Goal: Information Seeking & Learning: Understand process/instructions

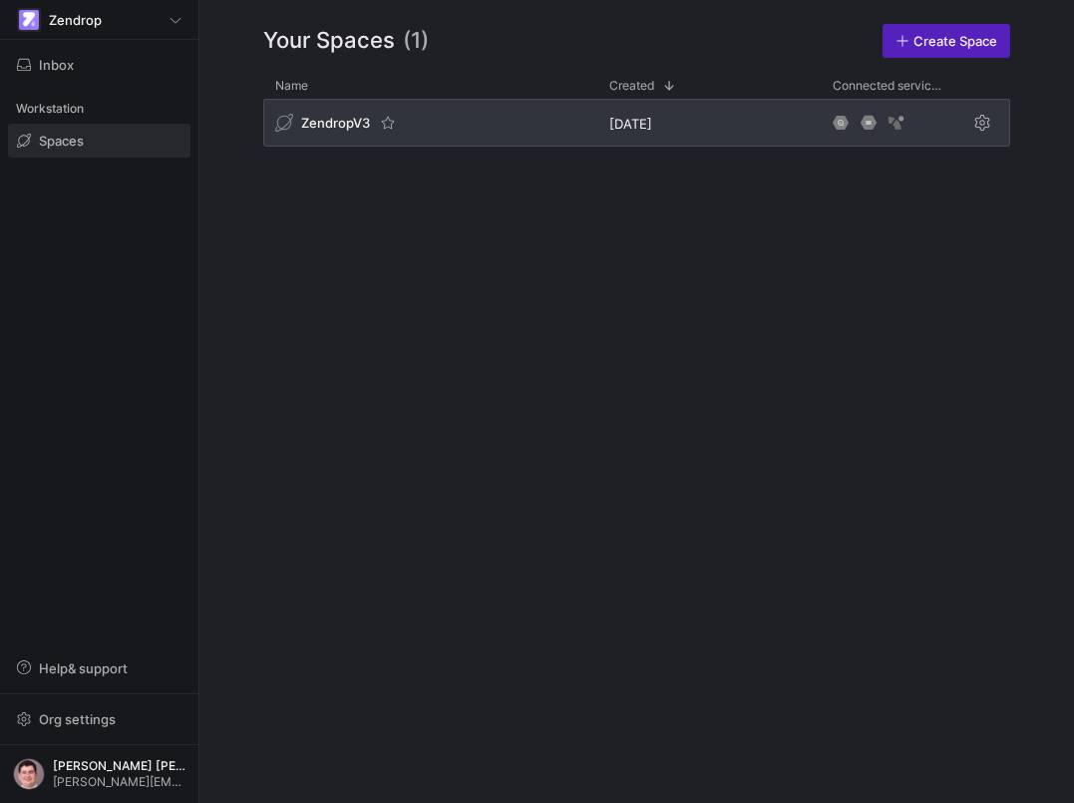
click at [512, 125] on div "ZendropV3" at bounding box center [430, 123] width 334 height 48
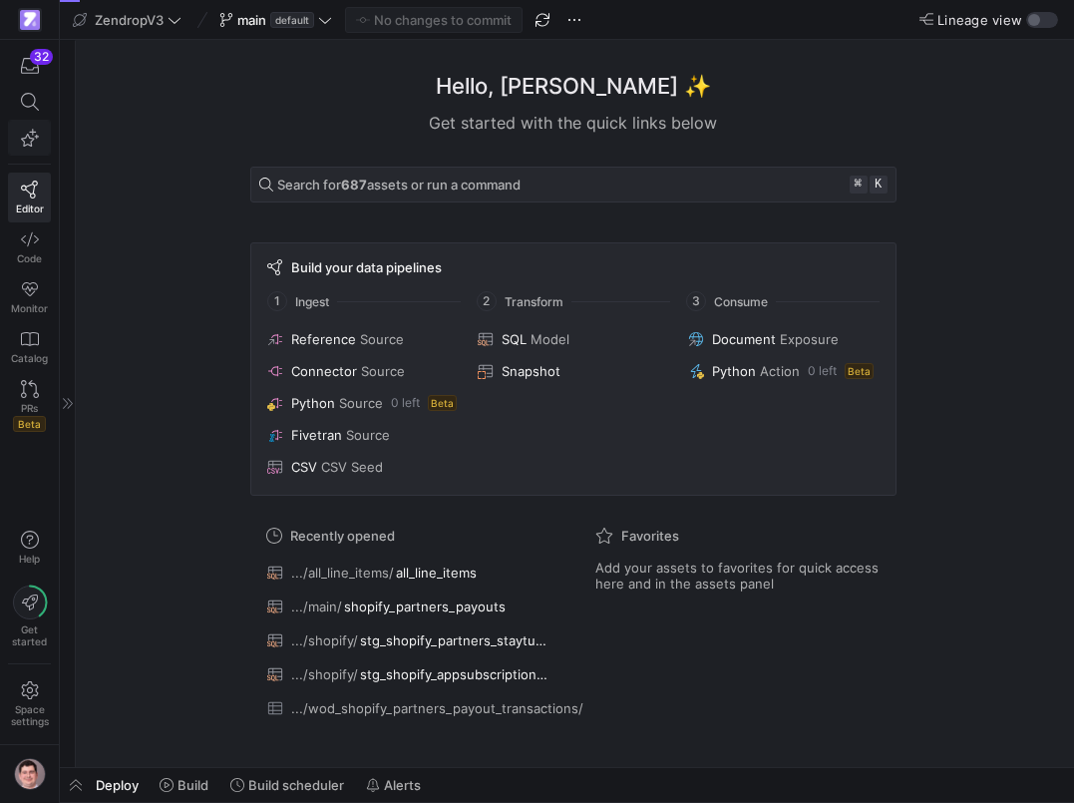
click at [36, 144] on icon "button" at bounding box center [30, 138] width 18 height 18
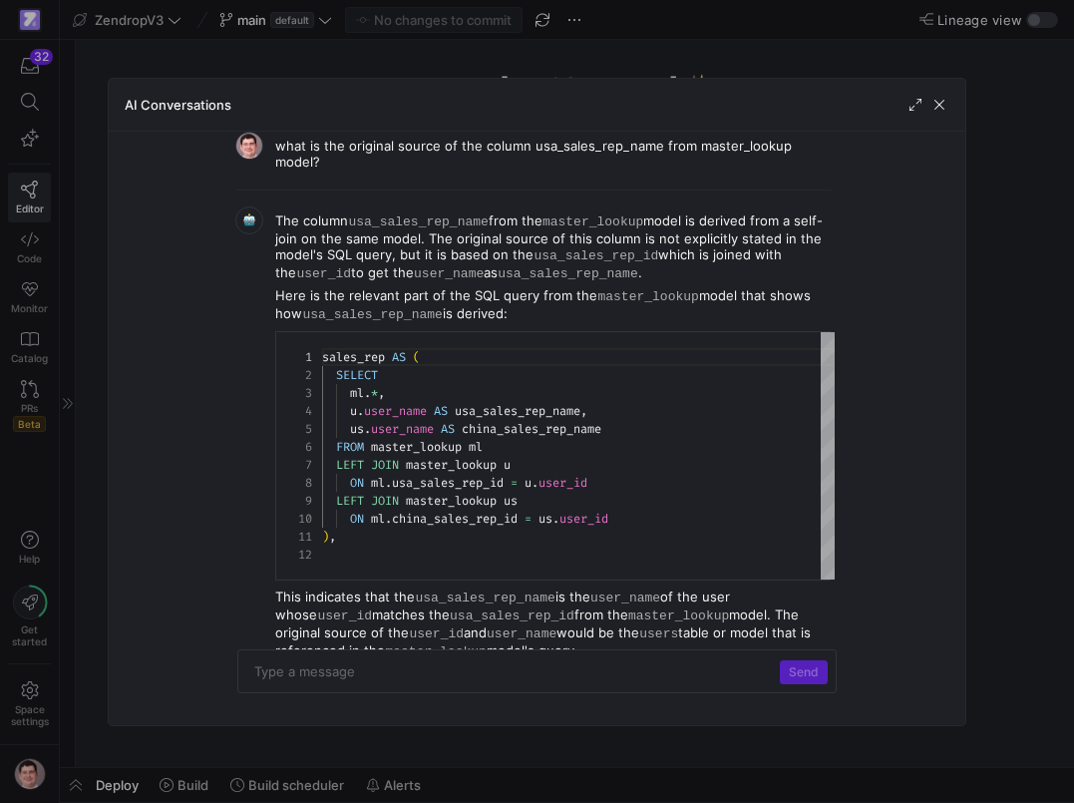
scroll to position [34, 0]
click at [354, 716] on div "what is the original source of the column usa_sales_rep_name from master_lookup…" at bounding box center [538, 429] width 858 height 594
click at [489, 589] on code "usa_sales_rep_name" at bounding box center [485, 596] width 140 height 15
click at [946, 105] on span "button" at bounding box center [940, 105] width 20 height 20
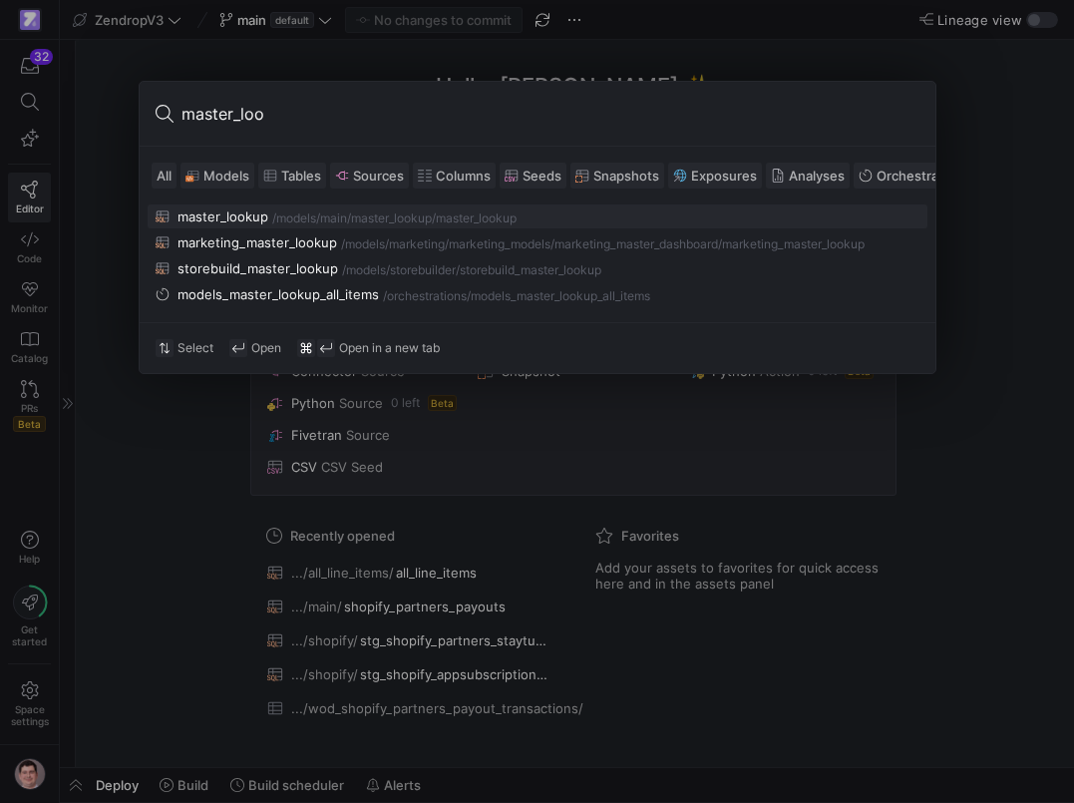
type input "master_look"
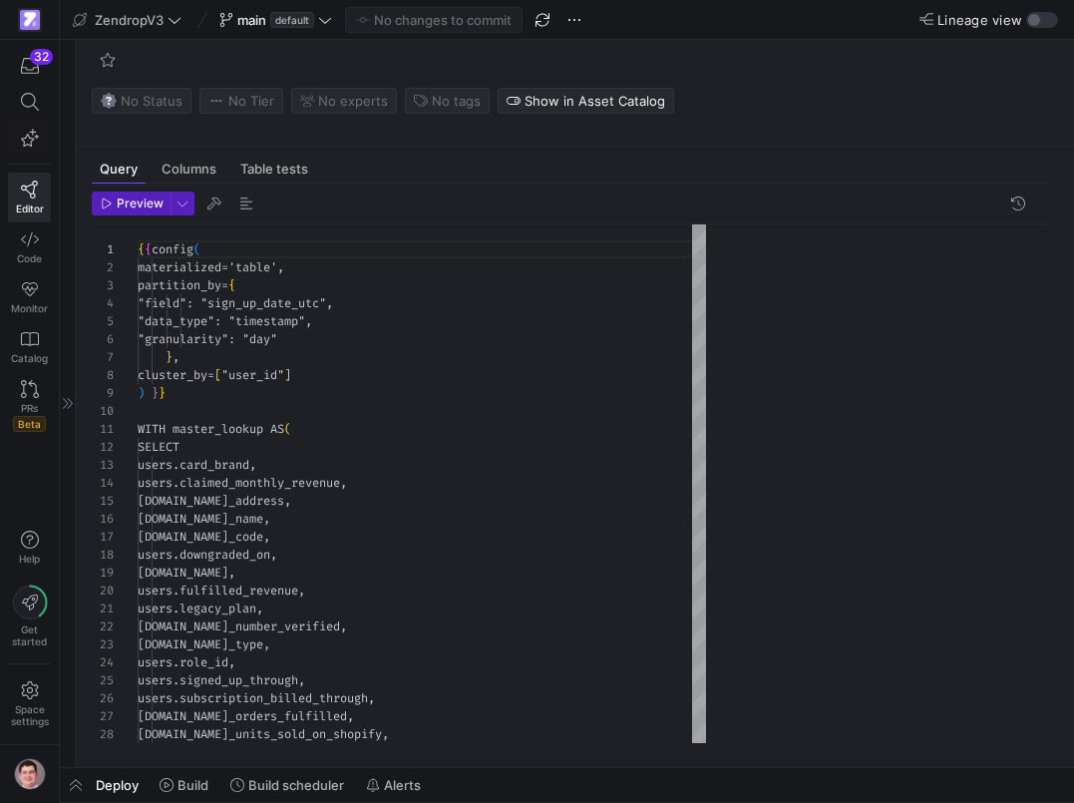
scroll to position [180, 0]
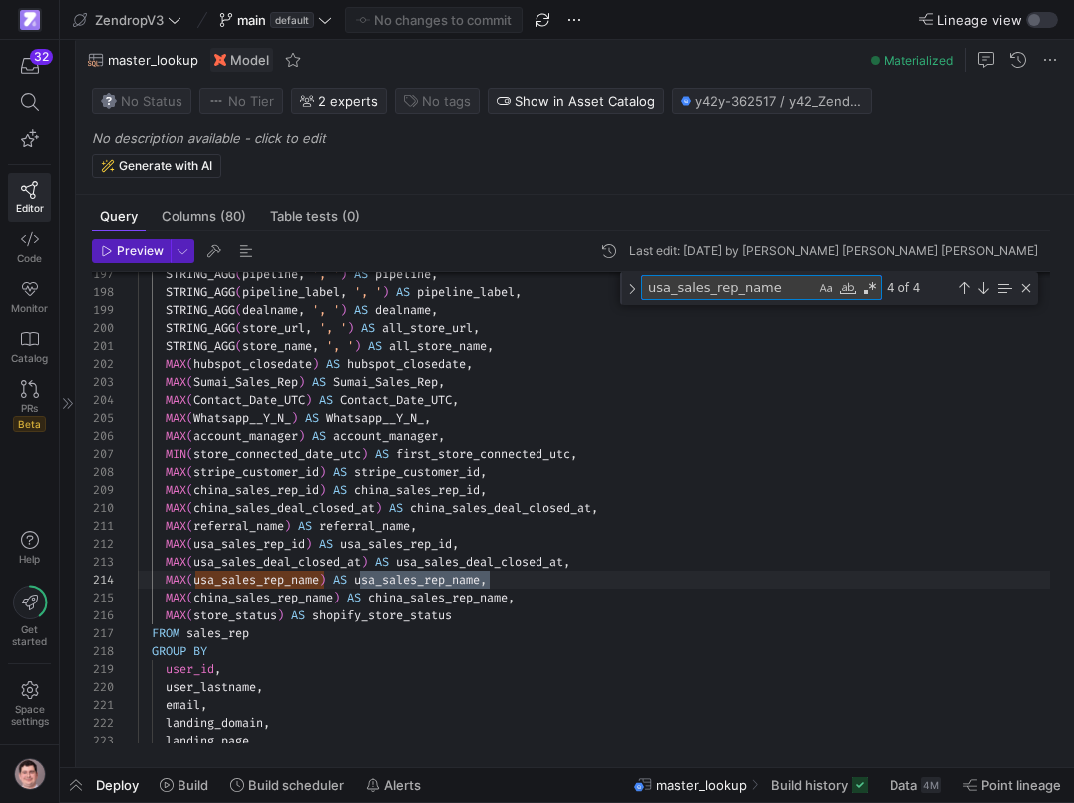
scroll to position [180, 265]
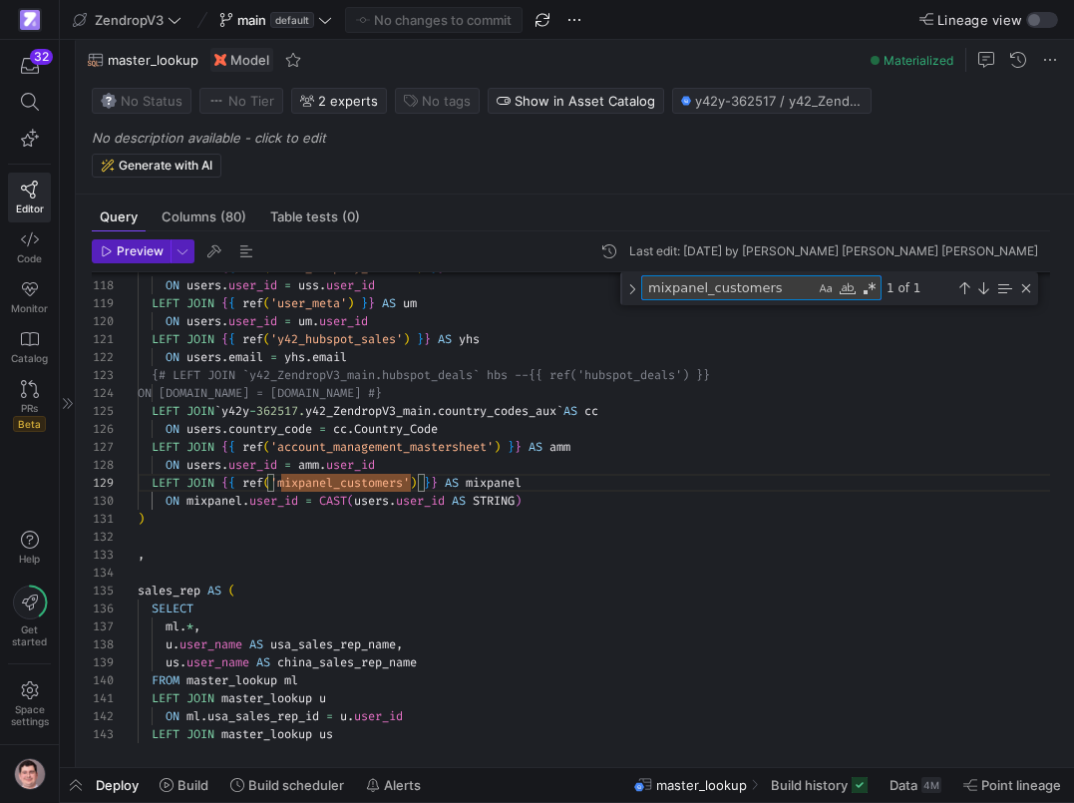
paste textarea "aster_lookup"
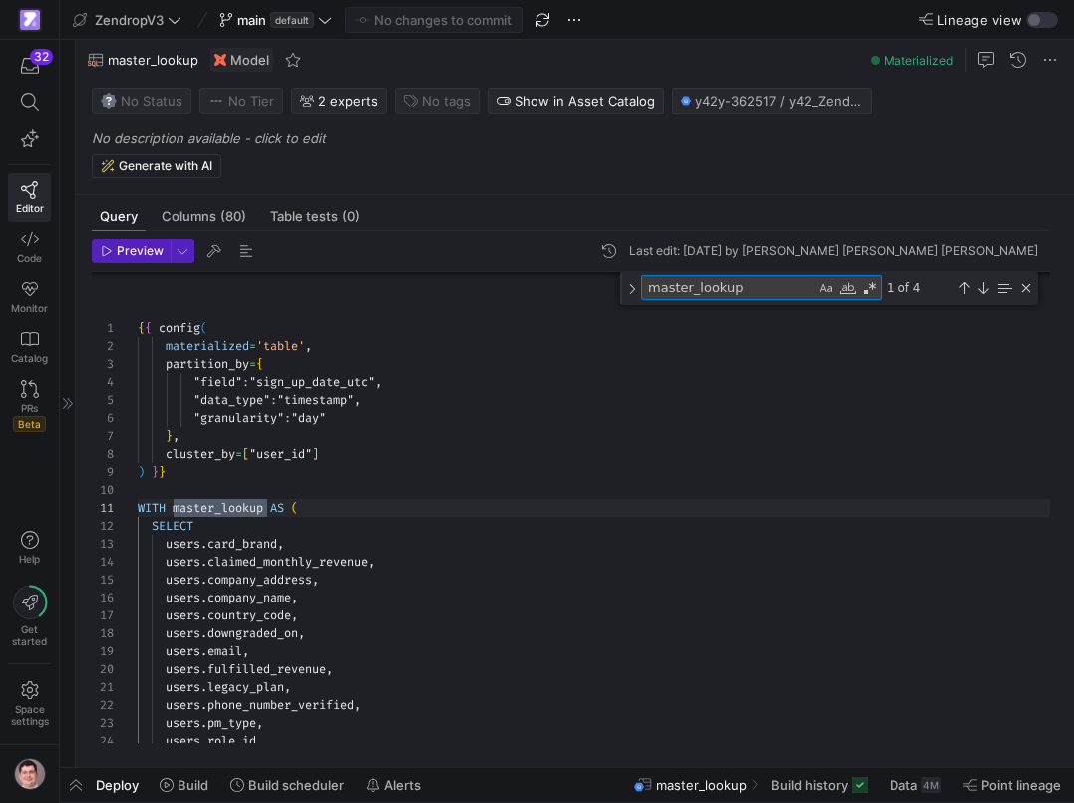
scroll to position [180, 130]
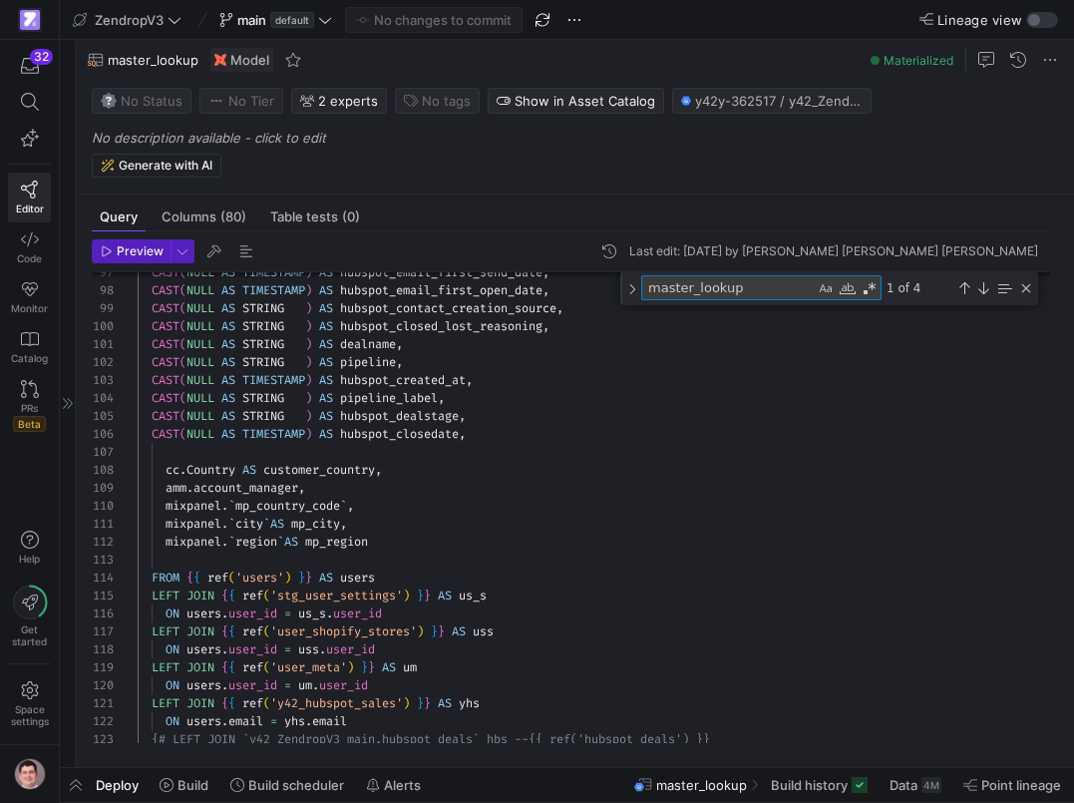
type textarea "master_lookup"
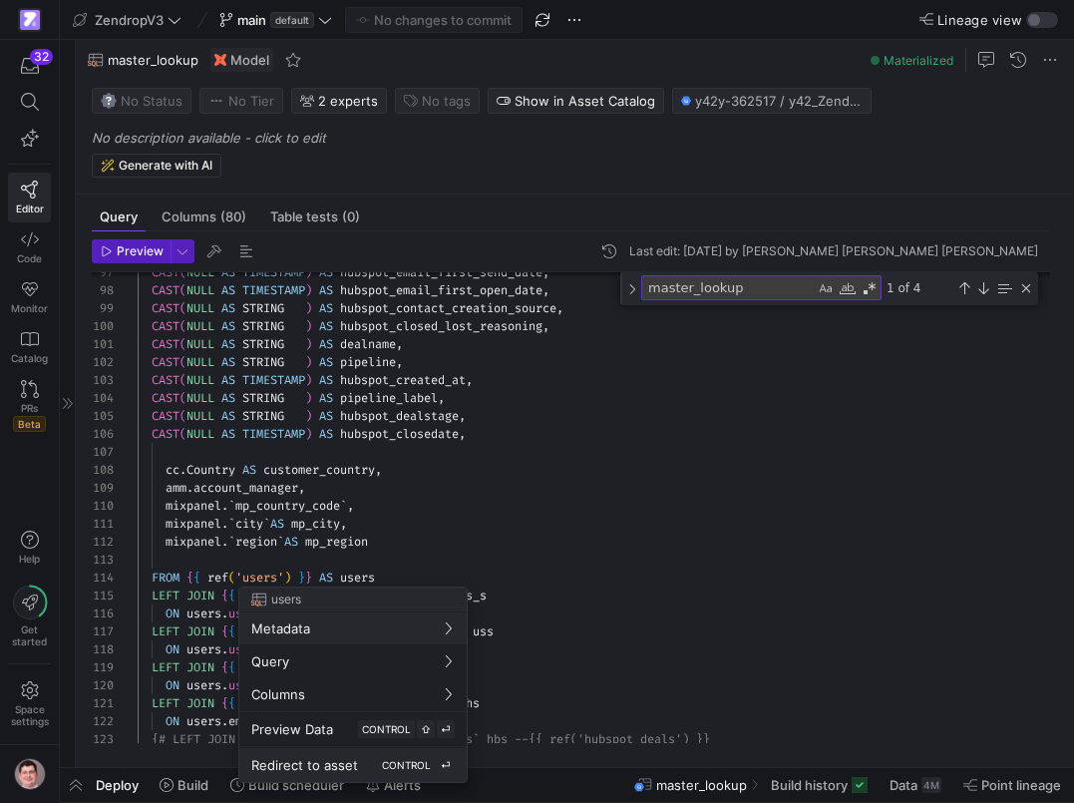
click at [277, 764] on span "Redirect to asset" at bounding box center [304, 765] width 107 height 16
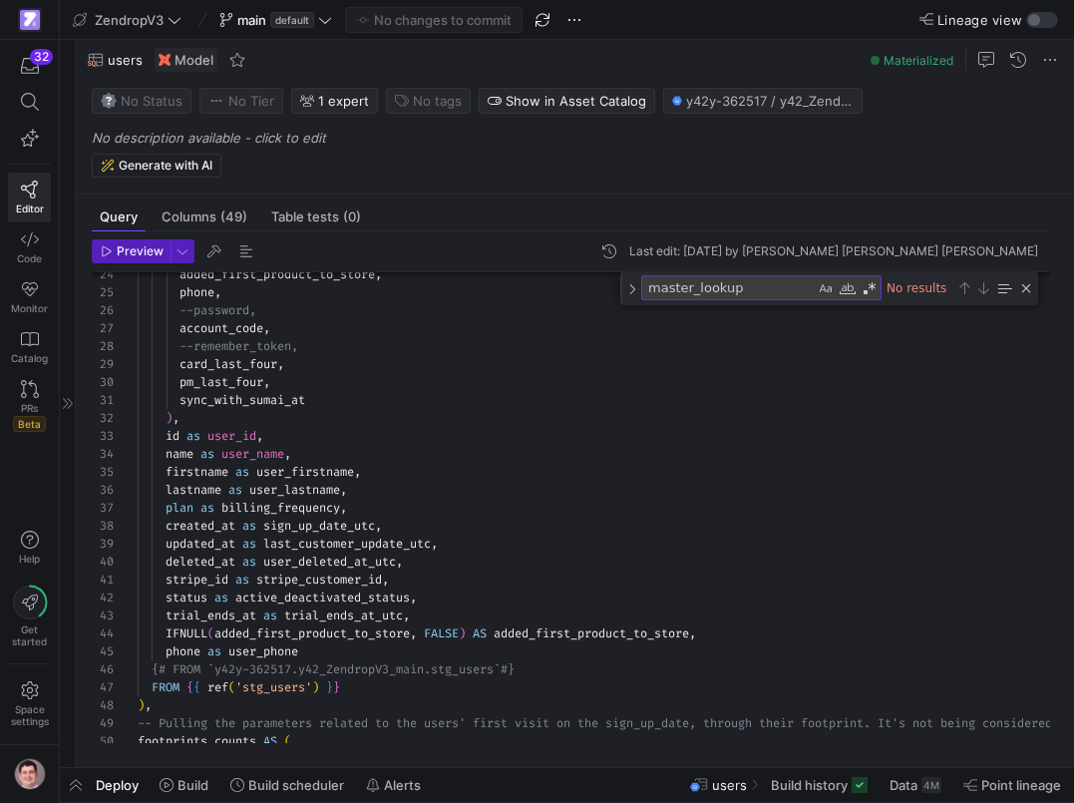
scroll to position [180, 0]
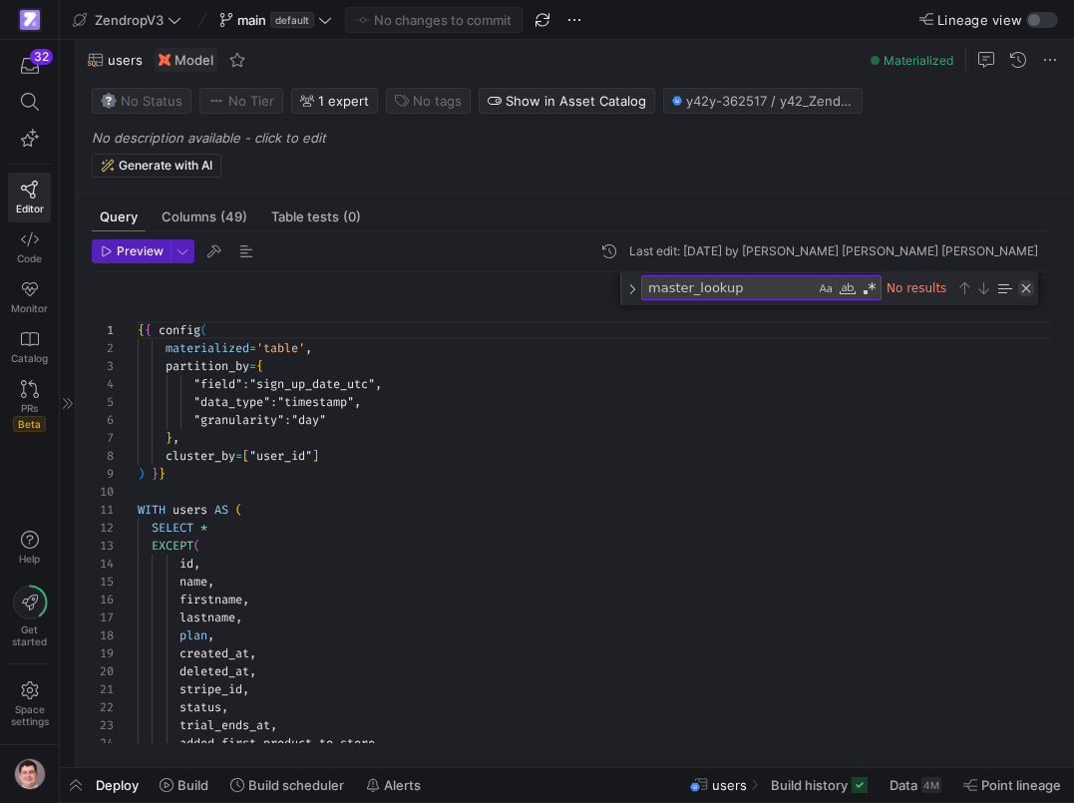
click at [1028, 292] on div "Close (Escape)" at bounding box center [1027, 288] width 16 height 16
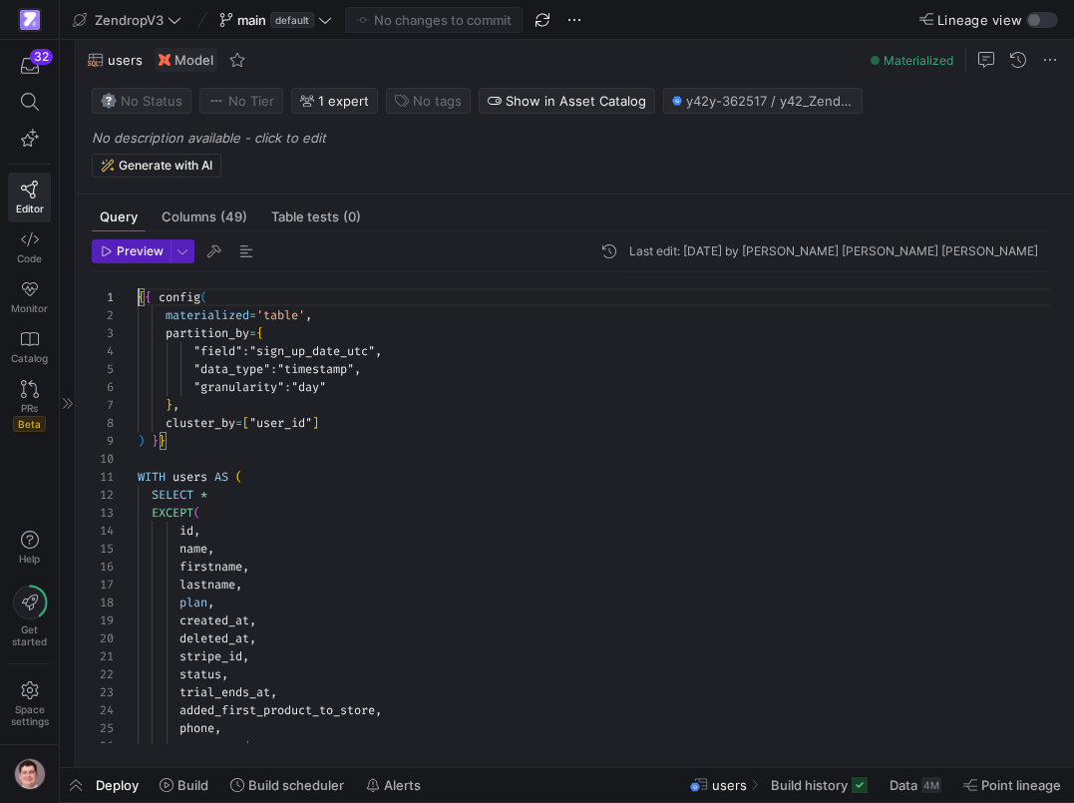
scroll to position [0, 0]
click at [36, 98] on icon at bounding box center [30, 102] width 18 height 18
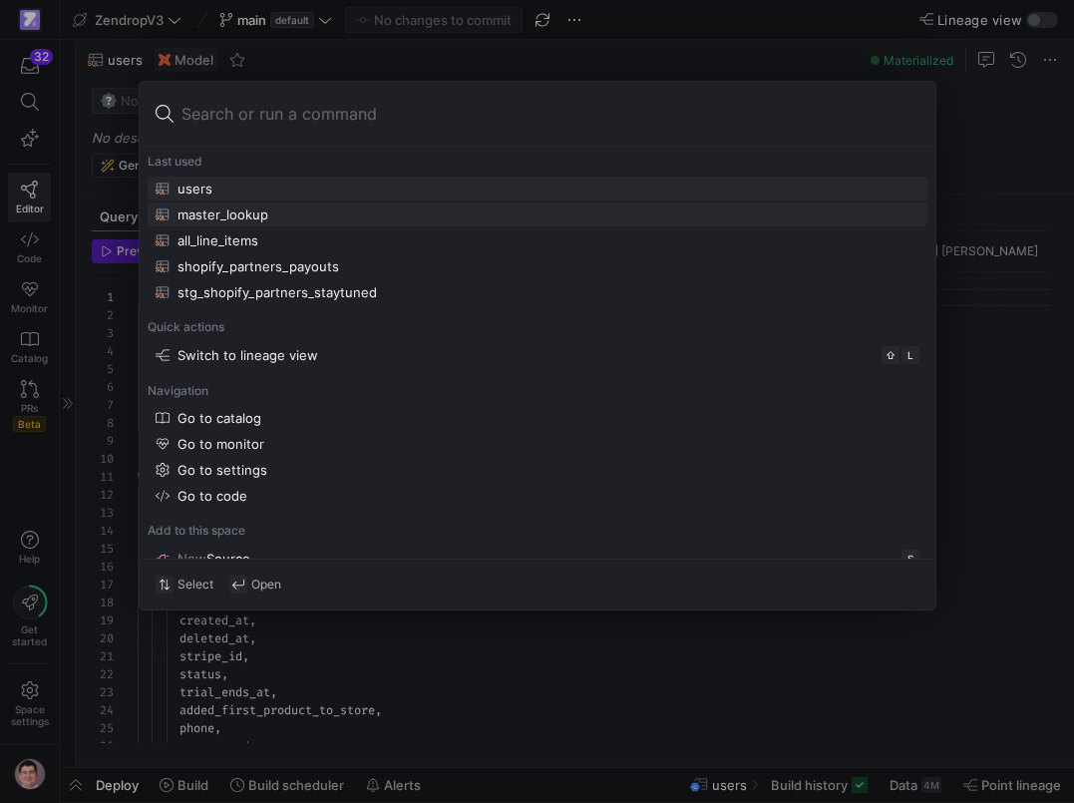
click at [275, 220] on div "master_lookup" at bounding box center [538, 215] width 764 height 16
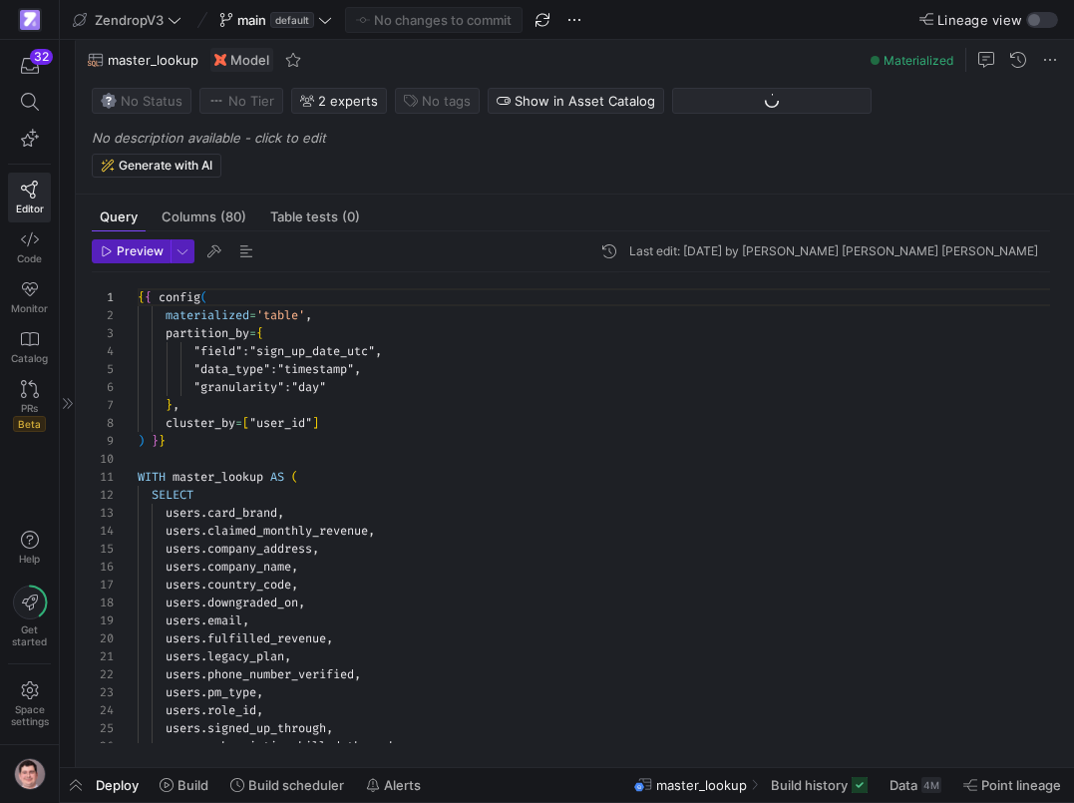
scroll to position [631, 0]
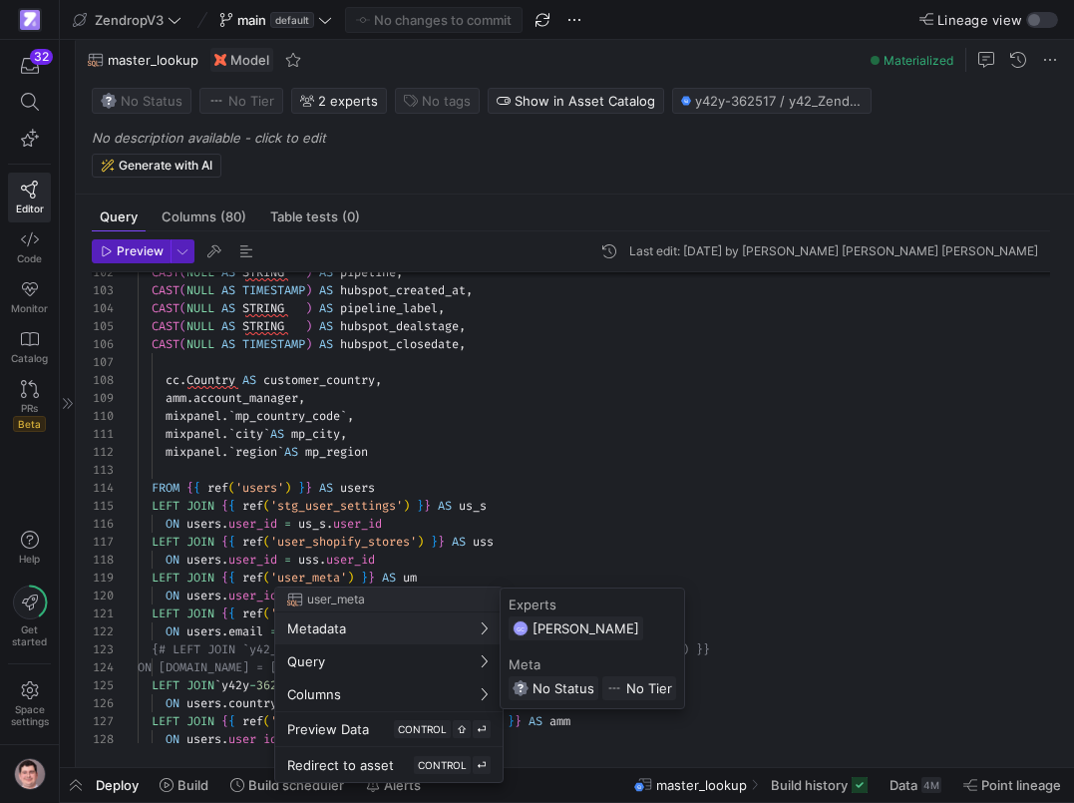
click at [252, 624] on div at bounding box center [537, 401] width 1074 height 803
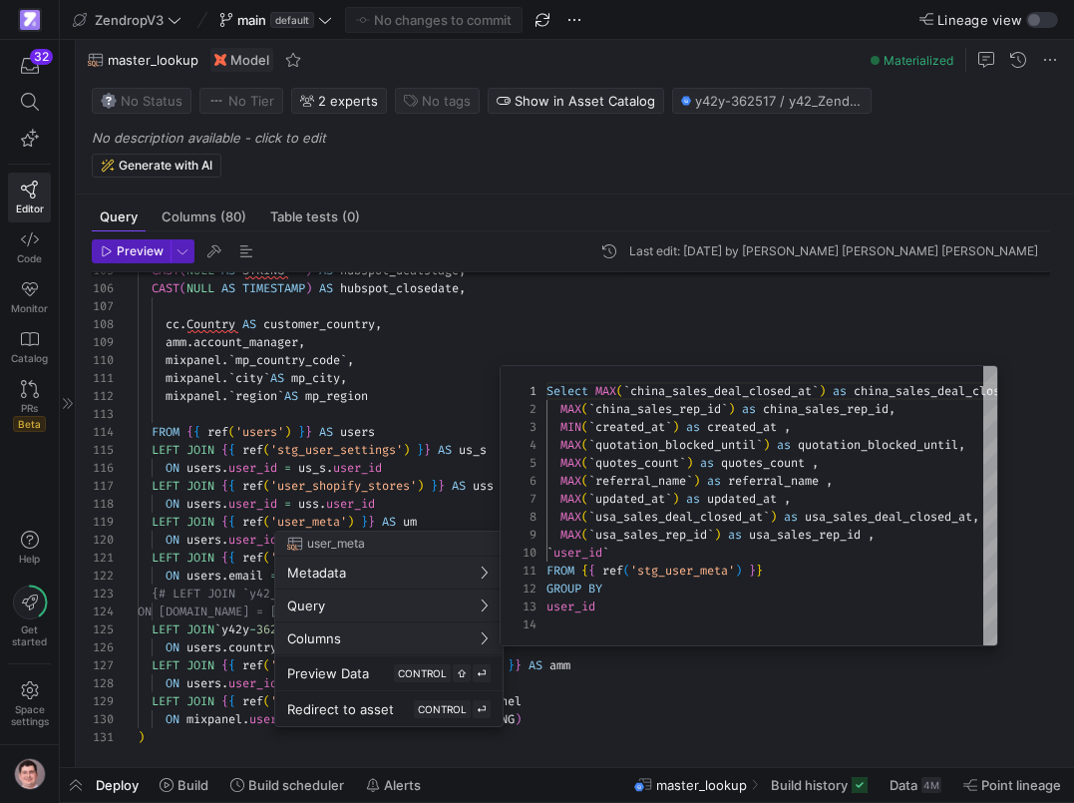
scroll to position [180, 0]
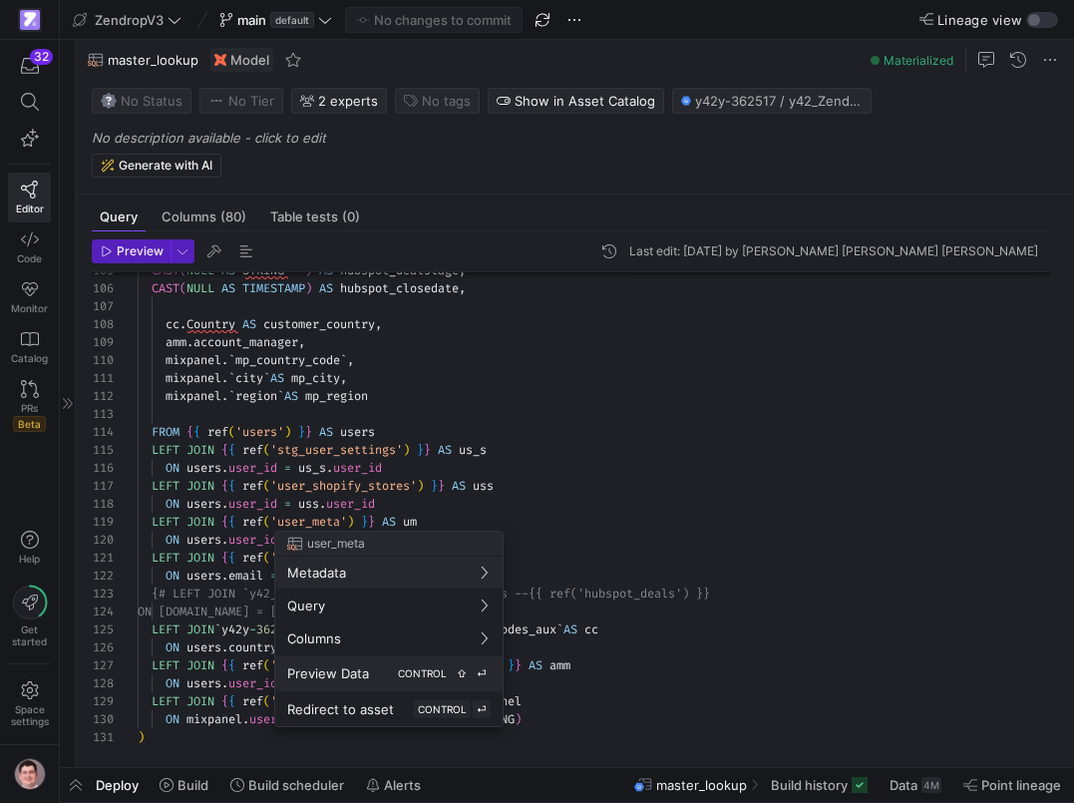
click at [323, 673] on span "Preview Data" at bounding box center [328, 673] width 82 height 16
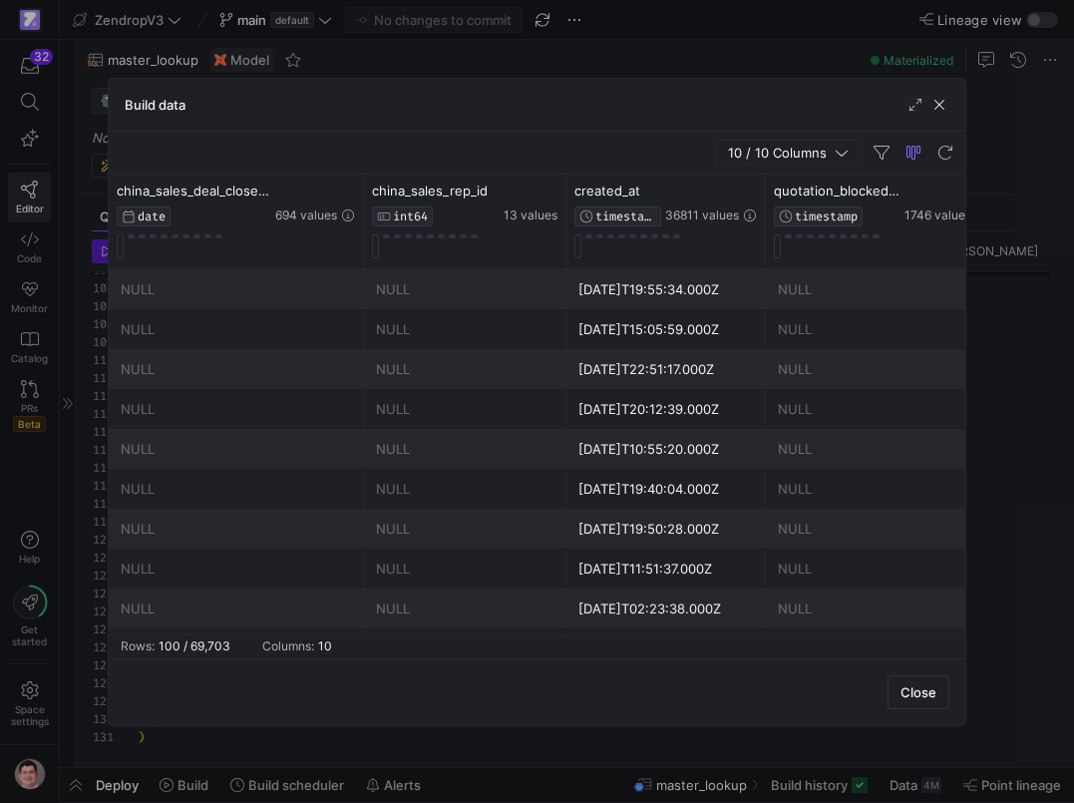
click at [76, 523] on div at bounding box center [537, 401] width 1074 height 803
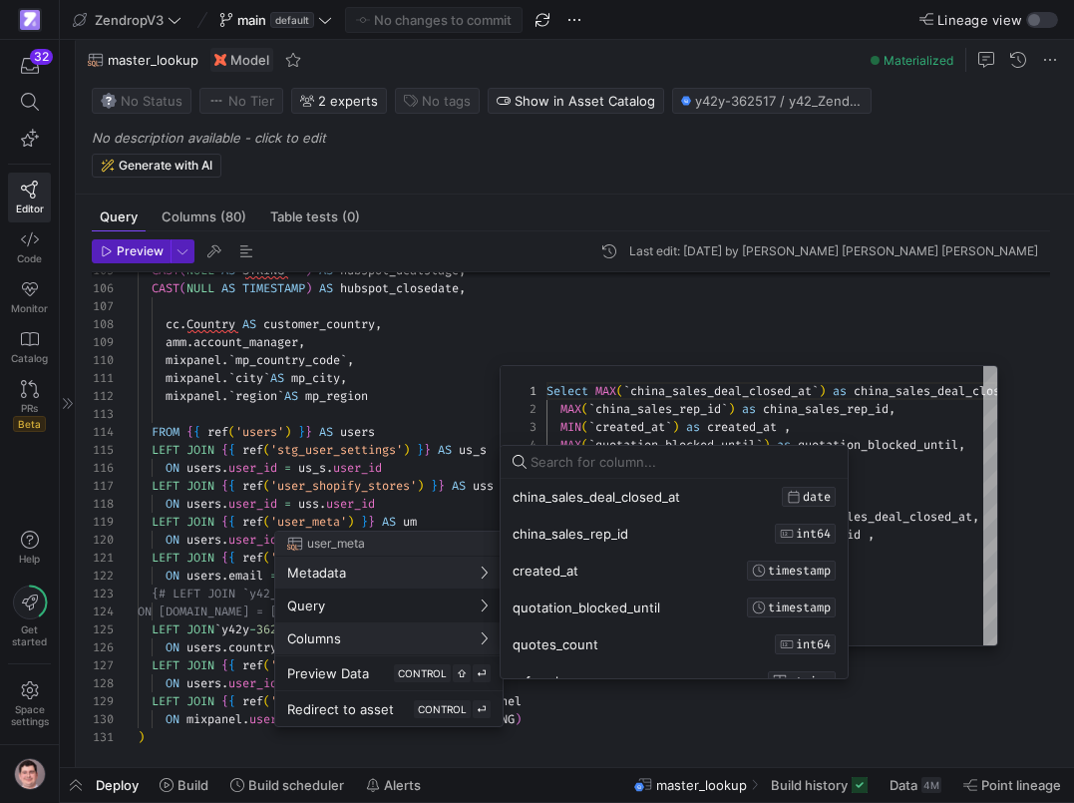
scroll to position [0, 0]
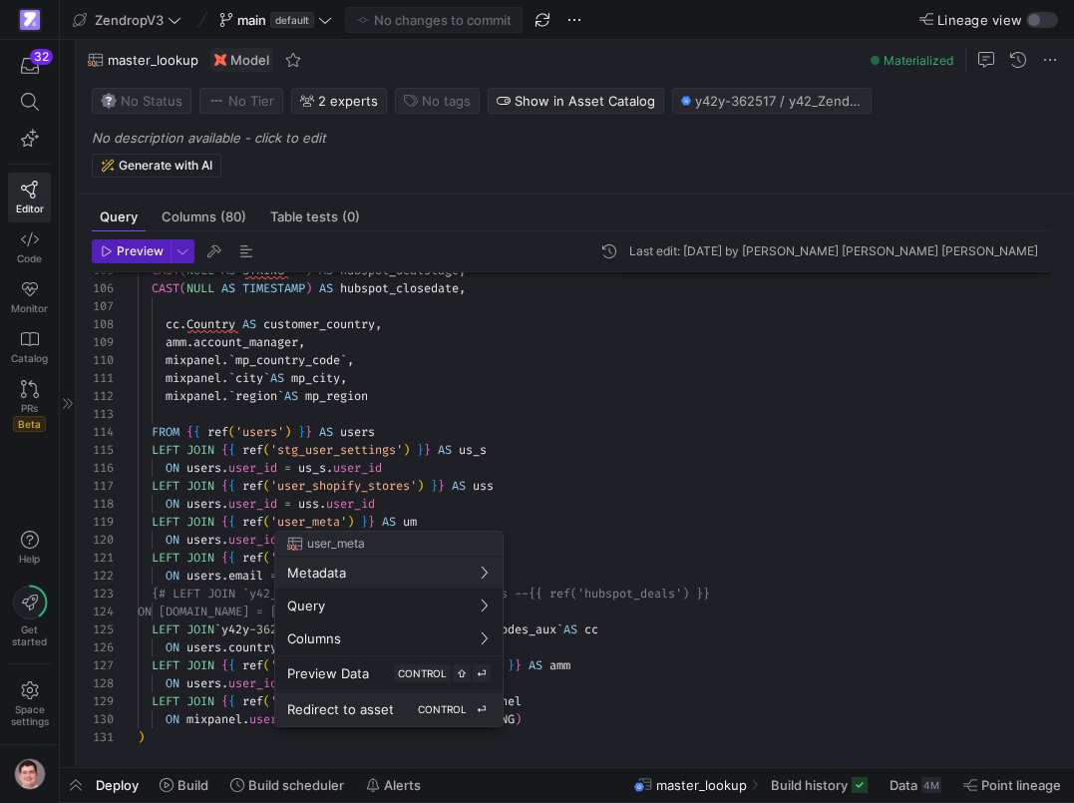
click at [309, 701] on span "Redirect to asset" at bounding box center [340, 709] width 107 height 16
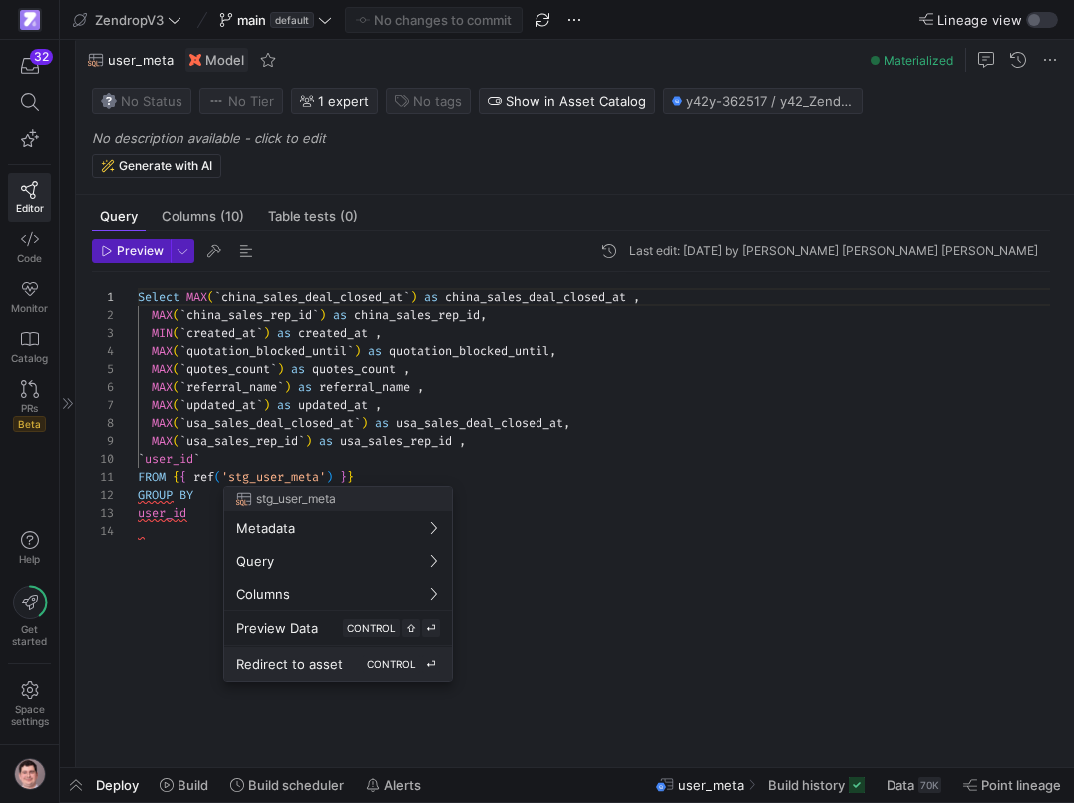
click at [291, 664] on span "Redirect to asset" at bounding box center [289, 664] width 107 height 16
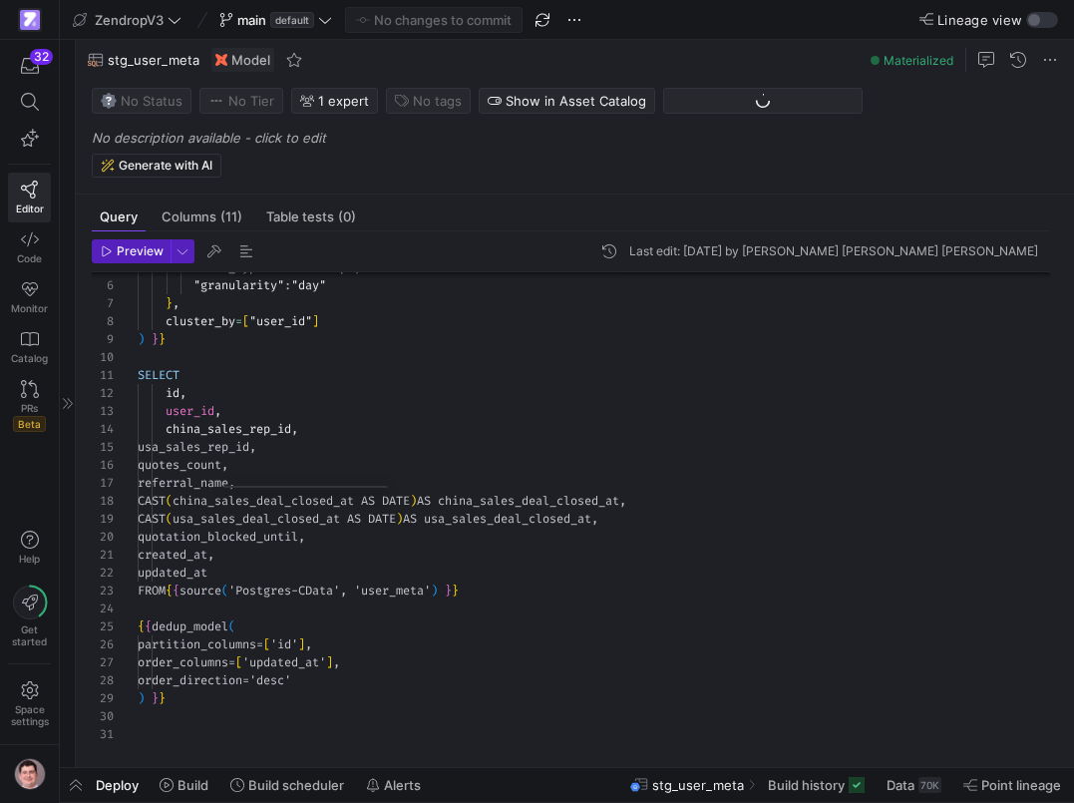
scroll to position [1828, 0]
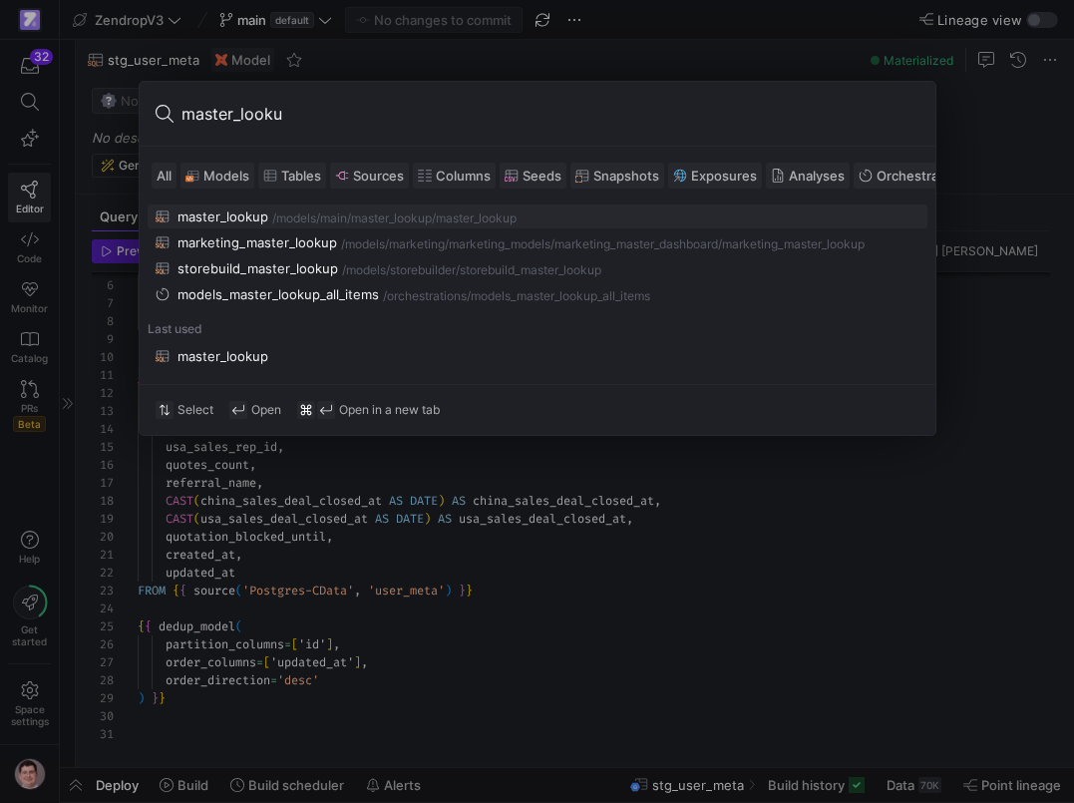
type input "master_lookup"
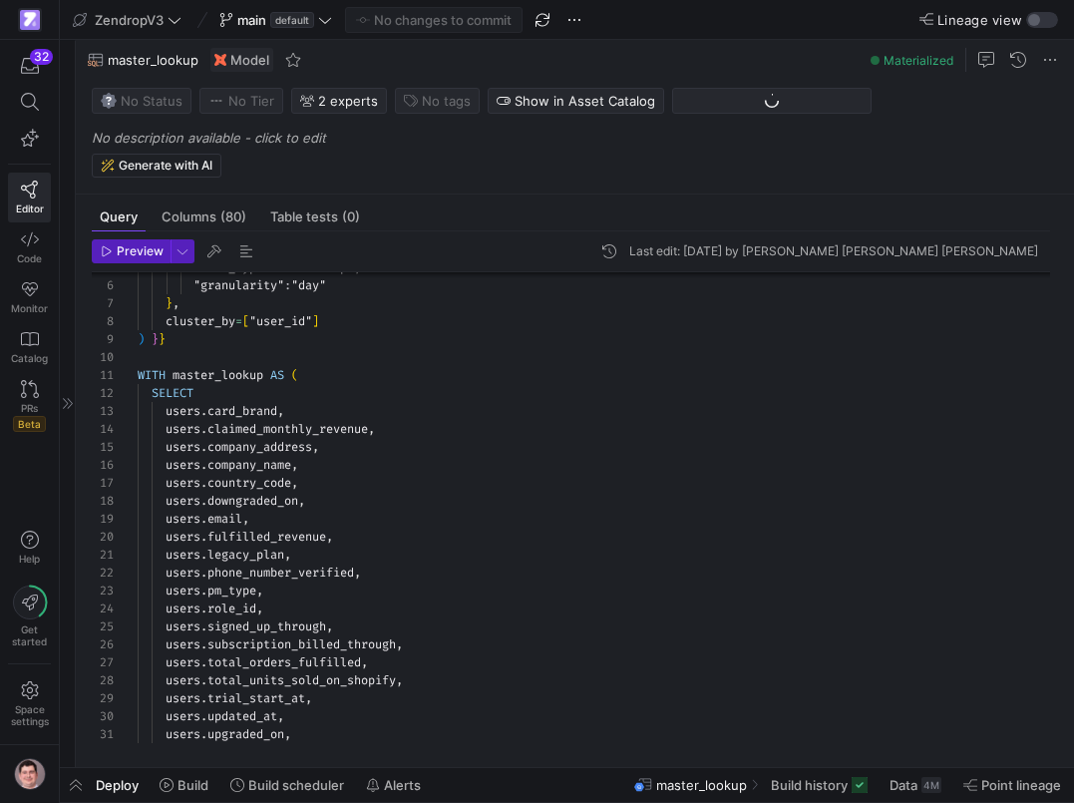
scroll to position [1293, 0]
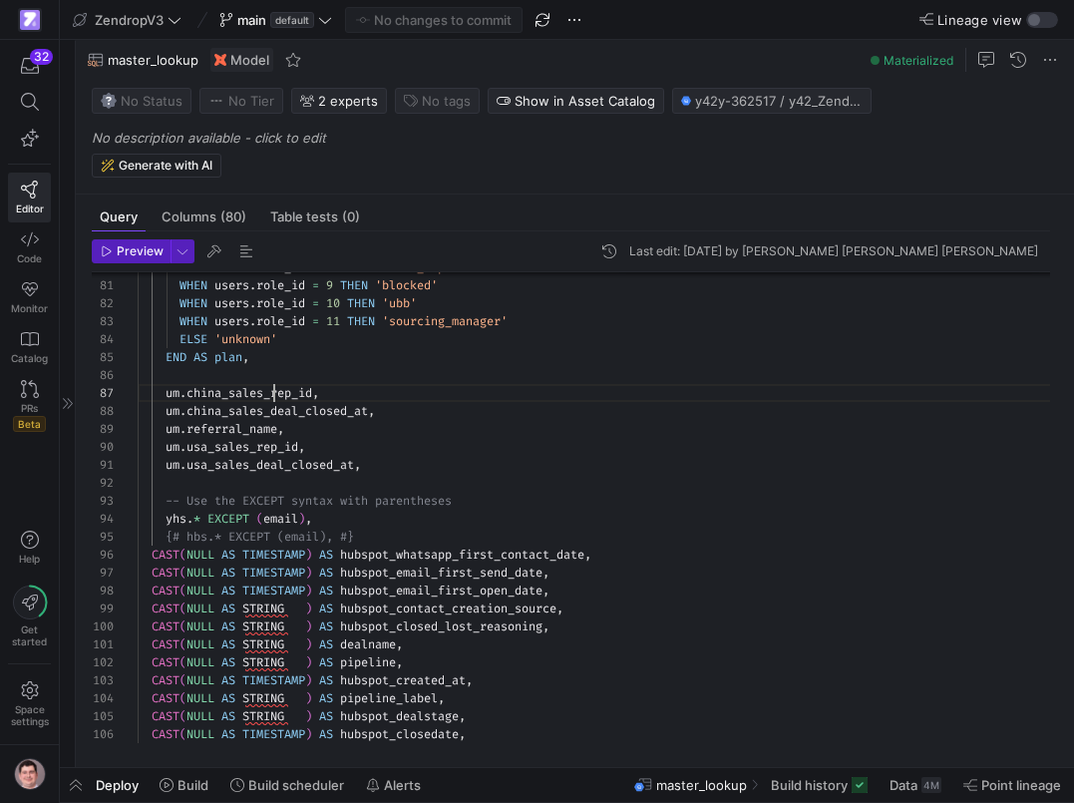
type textarea "china_sales_rep_id"
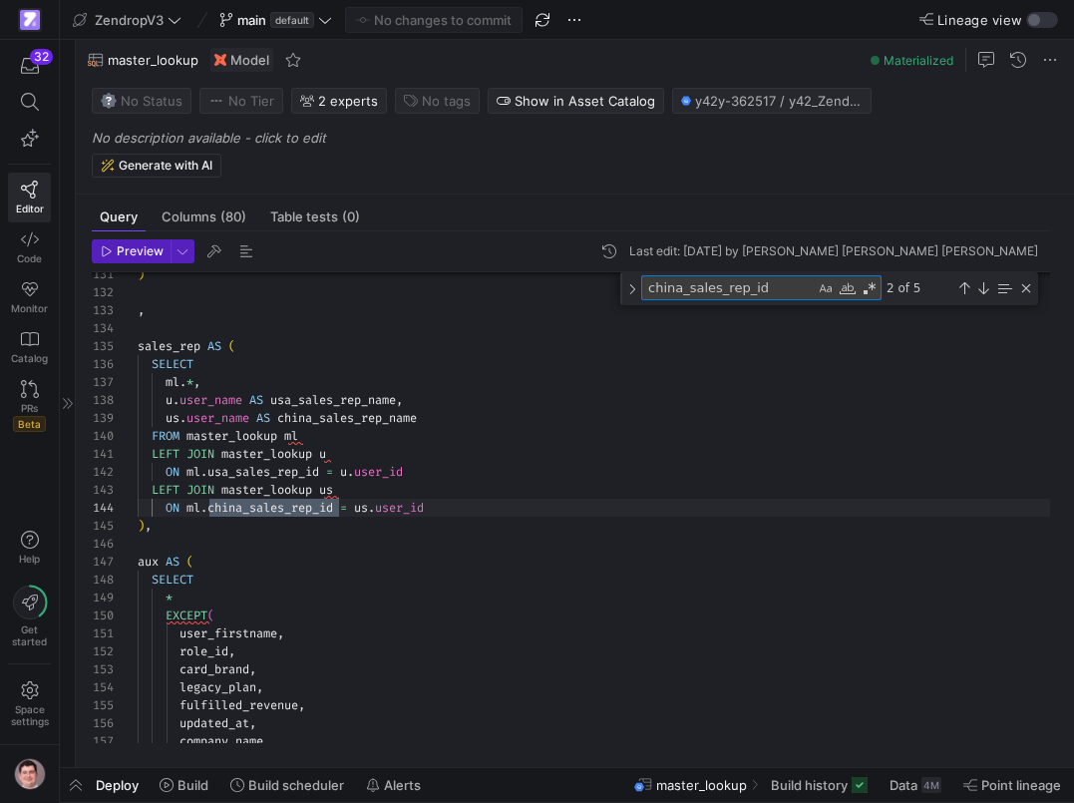
scroll to position [180, 202]
